Goal: Task Accomplishment & Management: Use online tool/utility

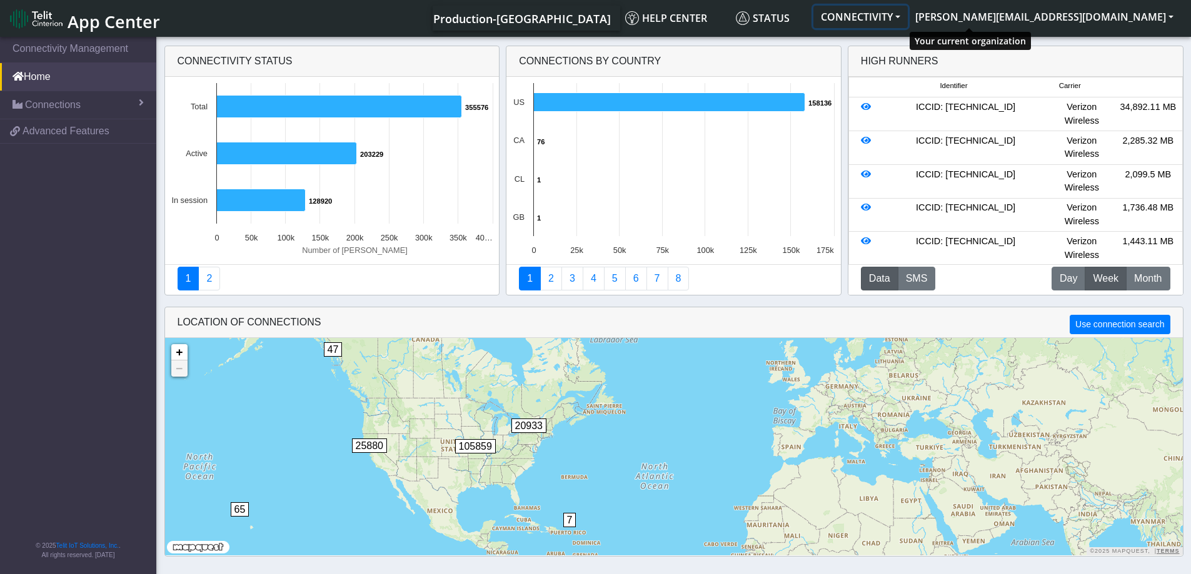
click at [908, 14] on button "CONNECTIVITY" at bounding box center [860, 17] width 94 height 23
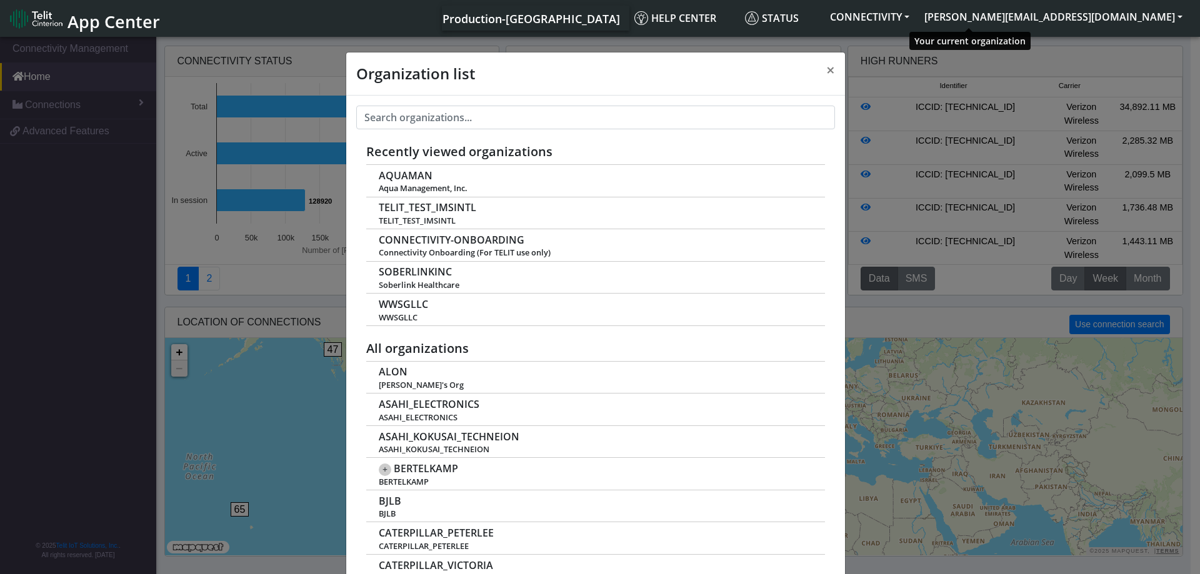
scroll to position [4, 0]
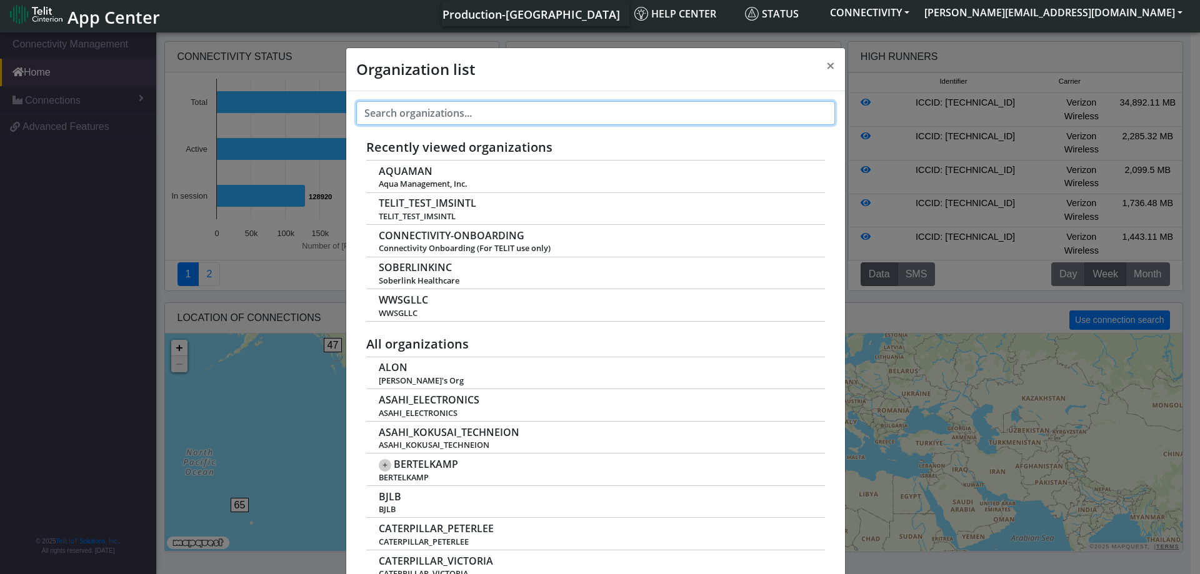
click at [475, 113] on input "text" at bounding box center [595, 113] width 479 height 24
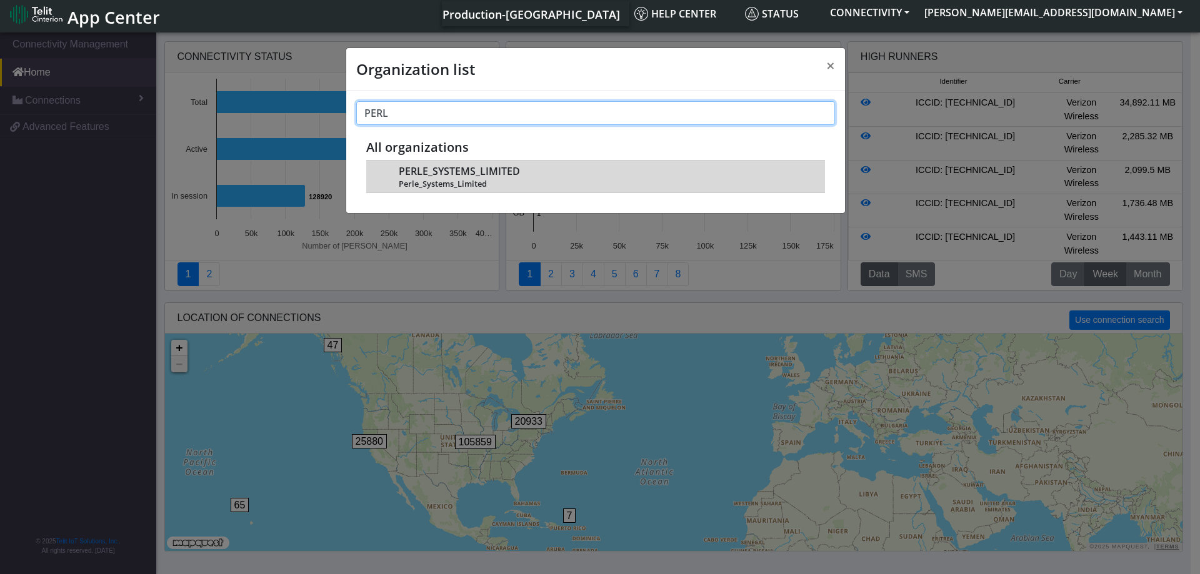
type input "PERL"
click at [446, 181] on span "Perle_Systems_Limited" at bounding box center [605, 183] width 413 height 9
click at [453, 171] on span "PERLE_SYSTEMS_LIMITED" at bounding box center [459, 172] width 121 height 12
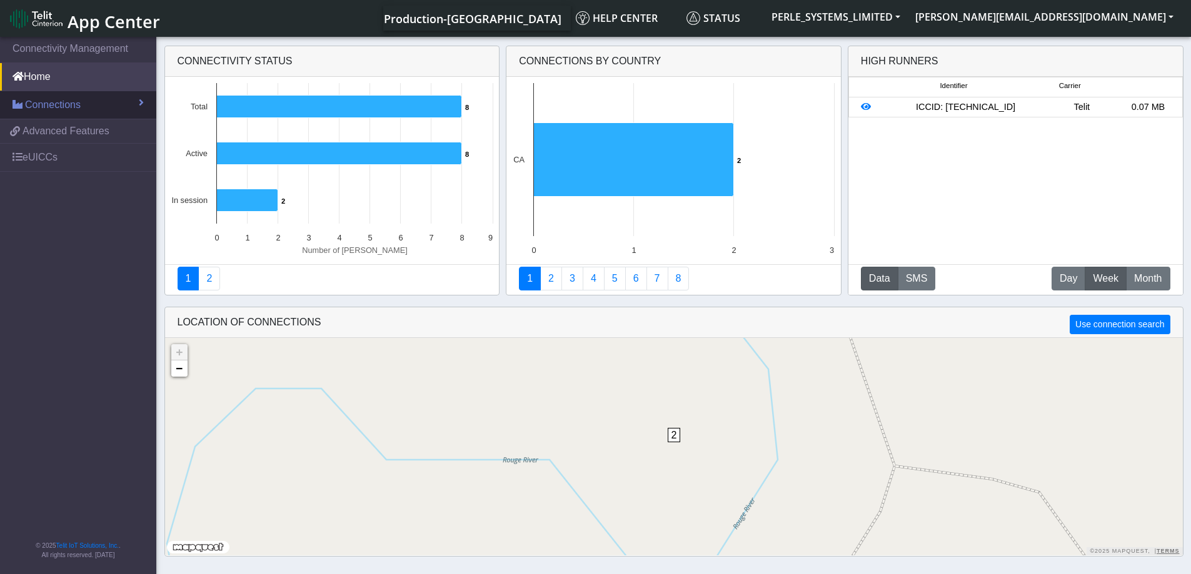
click at [74, 100] on span "Connections" at bounding box center [53, 105] width 56 height 15
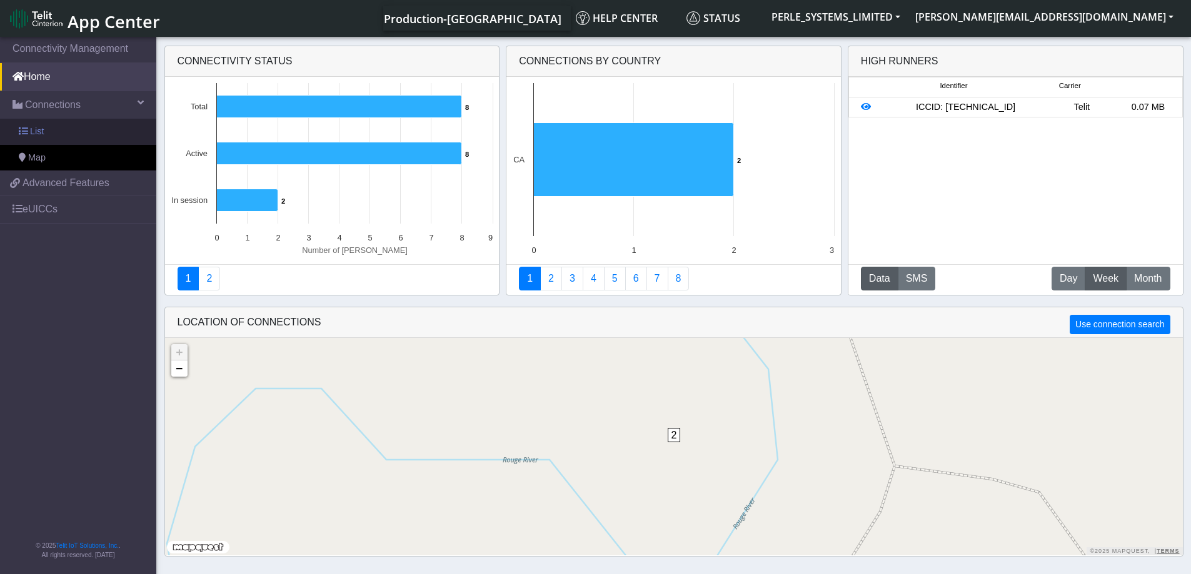
click at [33, 131] on span "List" at bounding box center [37, 132] width 14 height 14
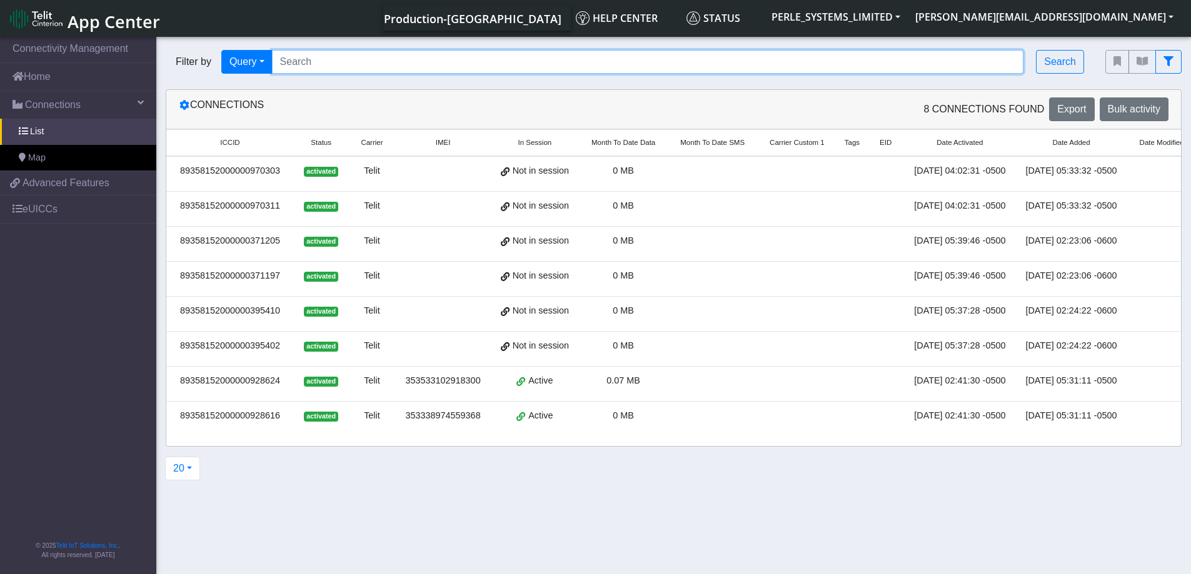
click at [404, 60] on input "Search..." at bounding box center [648, 62] width 752 height 24
paste input "89358152000000928616"
type input "89358152000000928616"
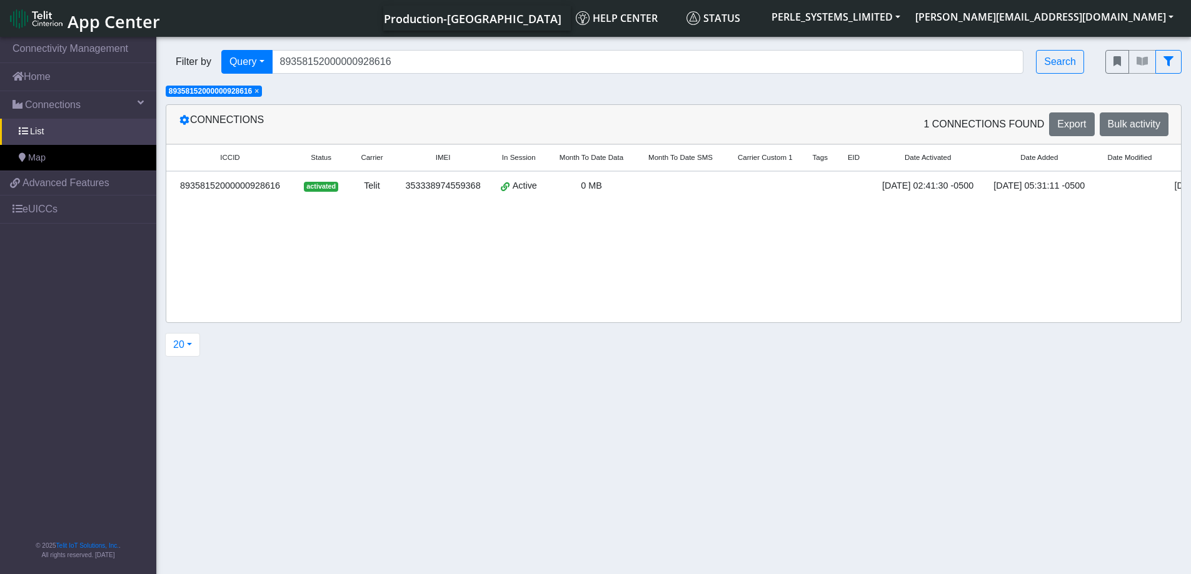
click at [224, 186] on div "89358152000000928616" at bounding box center [230, 186] width 113 height 14
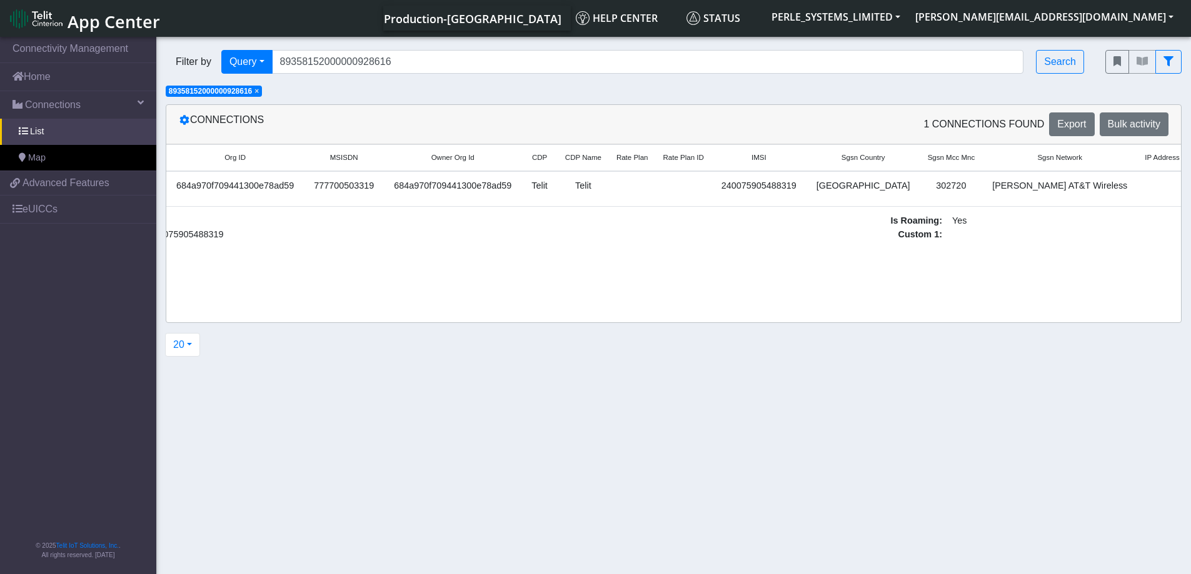
scroll to position [0, 1273]
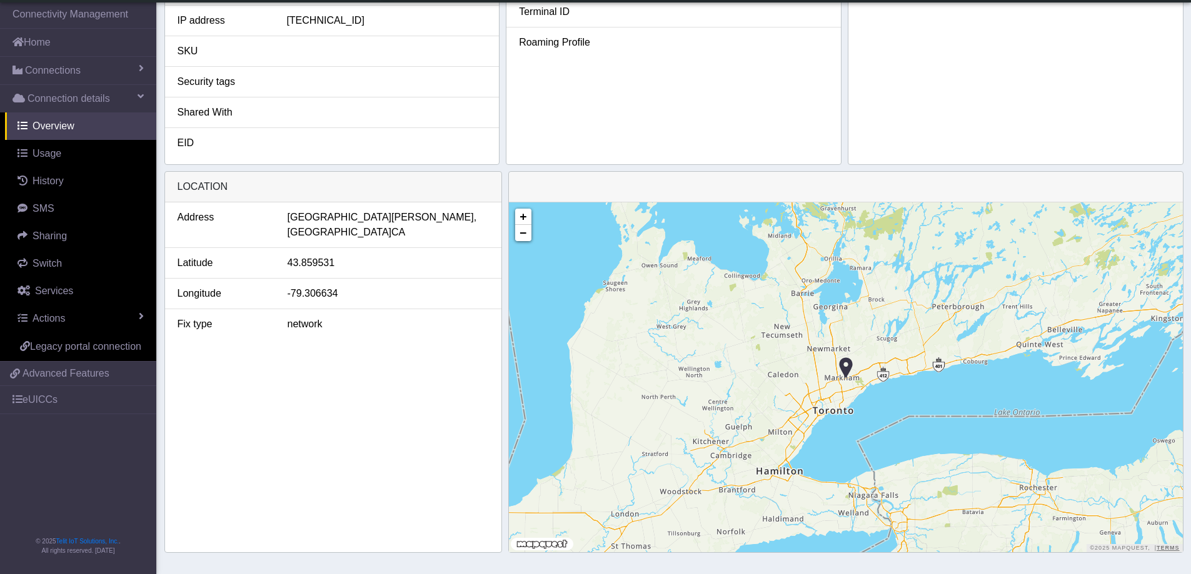
scroll to position [381, 0]
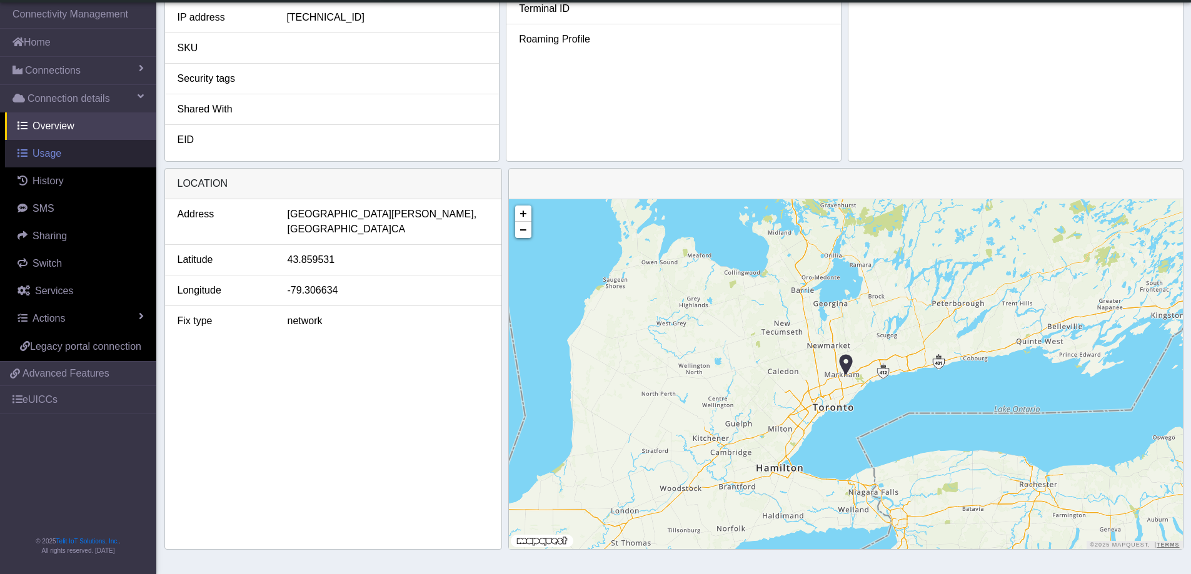
click at [44, 156] on span "Usage" at bounding box center [47, 153] width 29 height 11
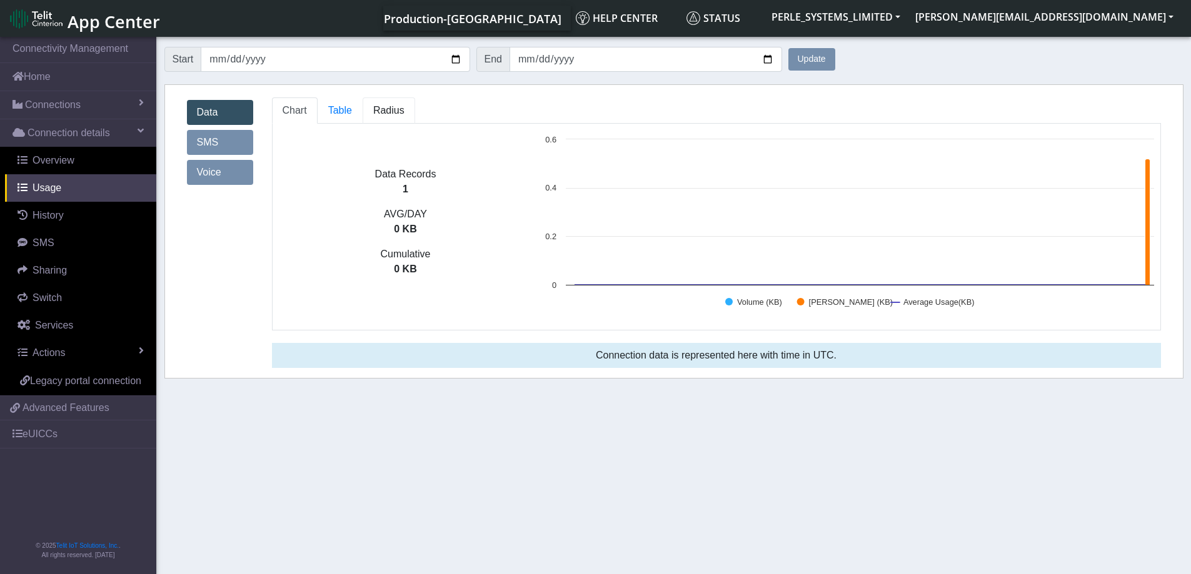
click at [352, 110] on span "Radius" at bounding box center [340, 110] width 24 height 11
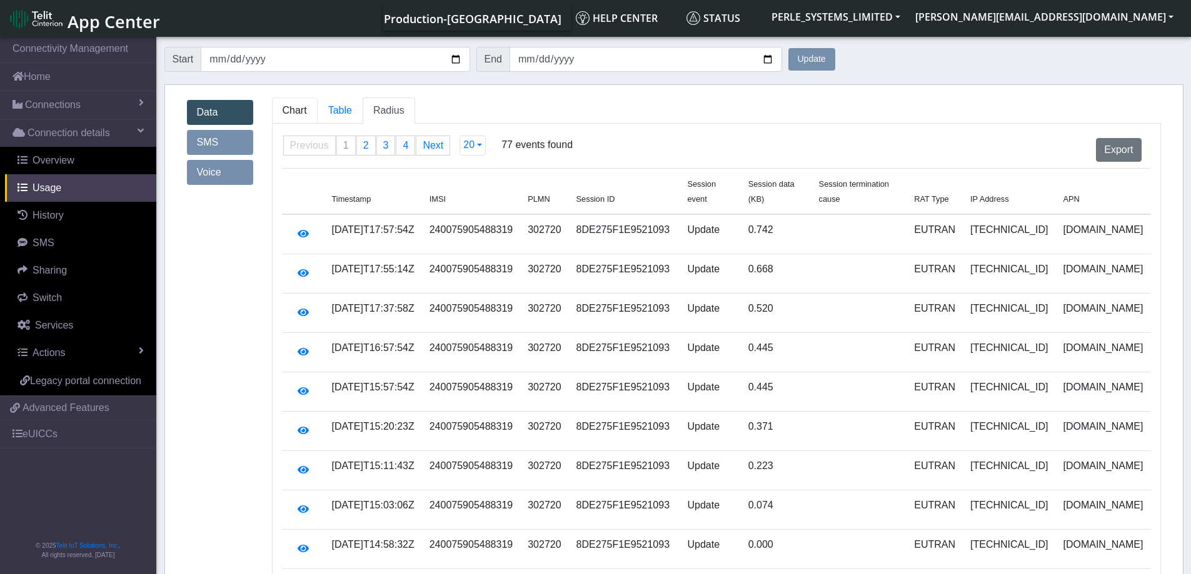
click at [293, 110] on span "Chart" at bounding box center [295, 110] width 24 height 11
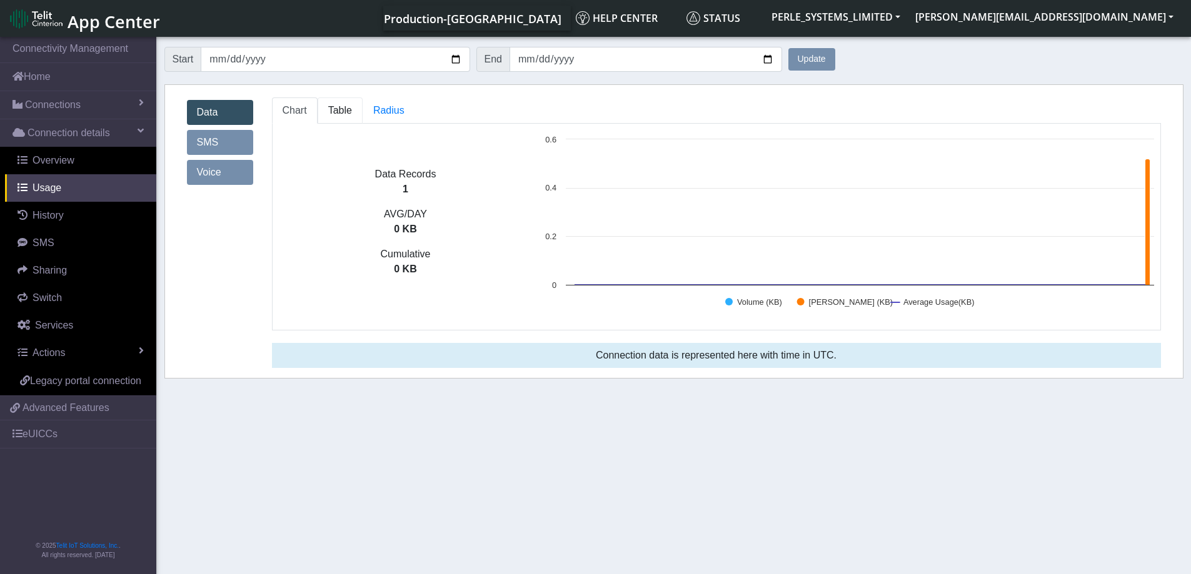
click at [332, 112] on span "Table" at bounding box center [340, 110] width 24 height 11
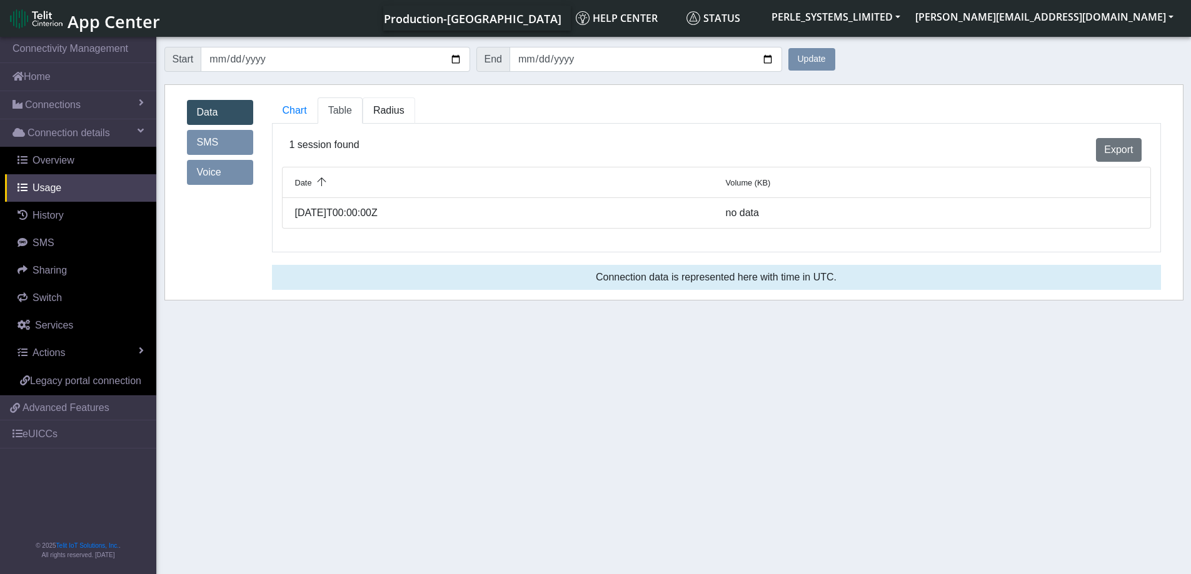
click at [352, 113] on span "Radius" at bounding box center [340, 110] width 24 height 11
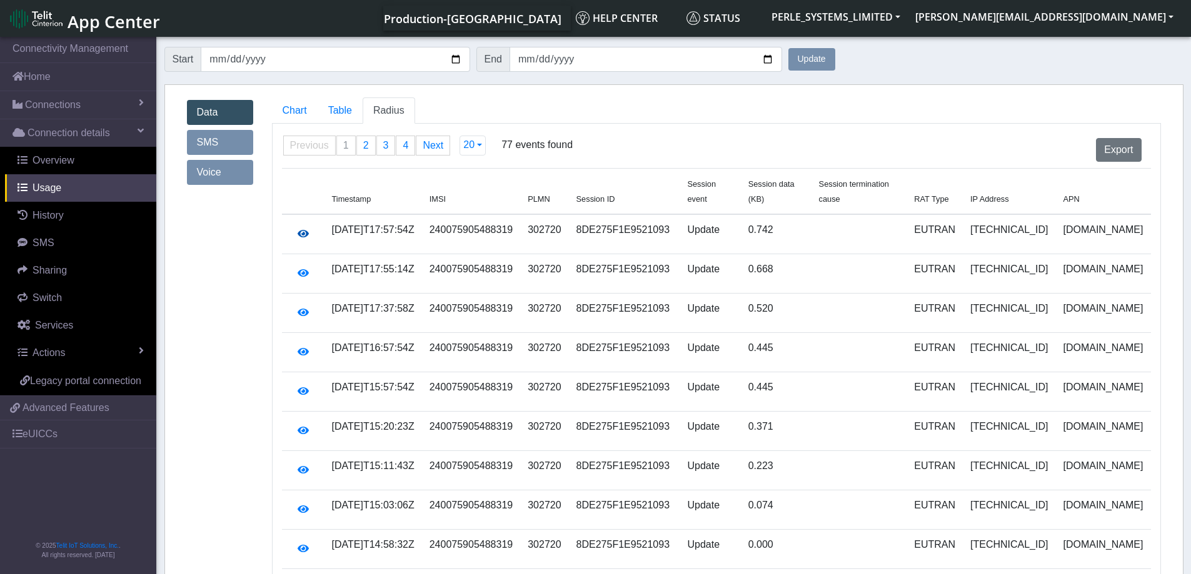
click at [301, 229] on icon "button" at bounding box center [303, 234] width 11 height 10
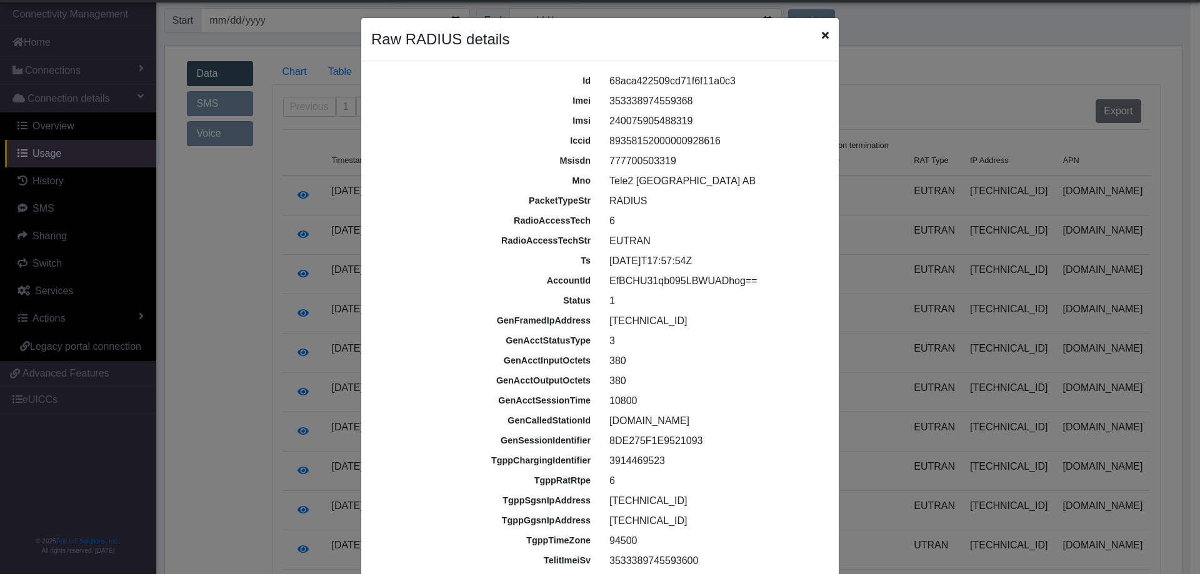
click at [822, 35] on icon "Close" at bounding box center [825, 35] width 7 height 10
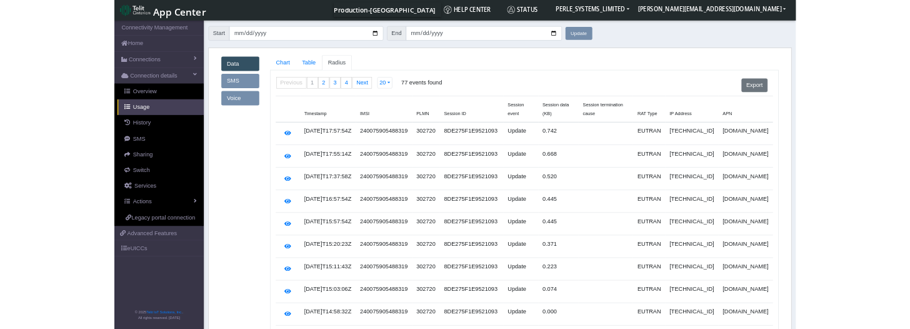
scroll to position [0, 0]
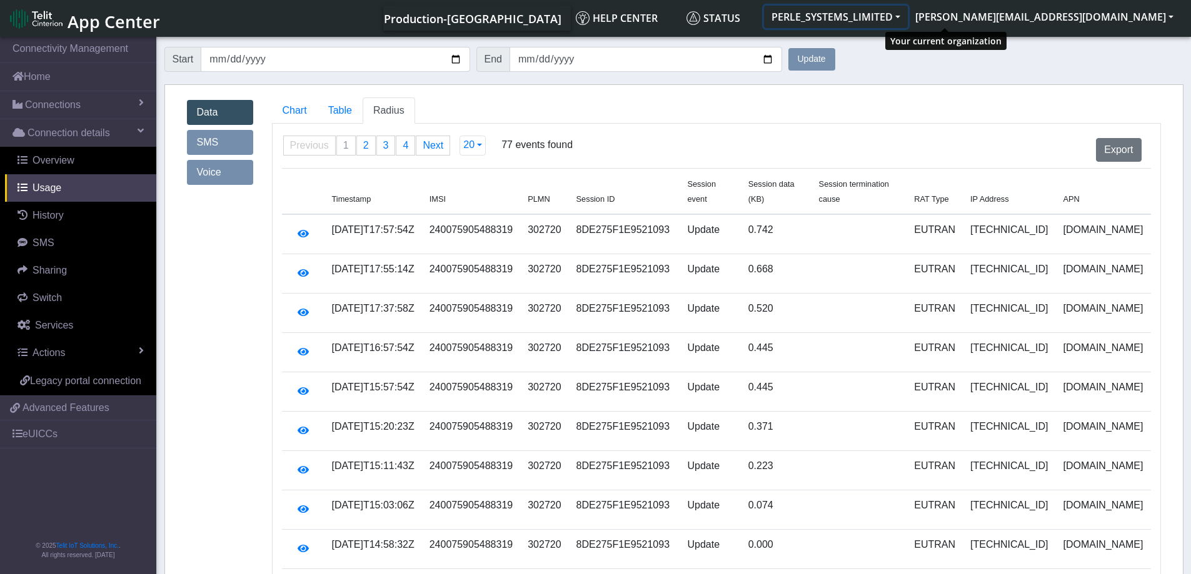
drag, startPoint x: 877, startPoint y: 21, endPoint x: 972, endPoint y: 36, distance: 96.2
click at [967, 35] on nav "App Center Production-US Help center Status PERLE_SYSTEMS_LIMITED stephen.agboh…" at bounding box center [595, 18] width 1191 height 37
drag, startPoint x: 1007, startPoint y: 21, endPoint x: 868, endPoint y: 5, distance: 140.3
click at [868, 6] on ul "Production-US Help center Status PERLE_SYSTEMS_LIMITED stephen.agbohlah@telit.c…" at bounding box center [782, 18] width 798 height 25
